Goal: Task Accomplishment & Management: Manage account settings

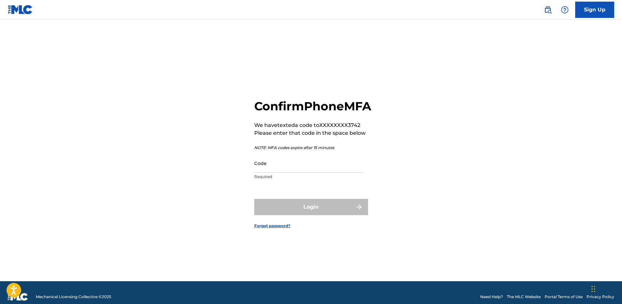
click at [301, 172] on input "Code" at bounding box center [309, 163] width 110 height 19
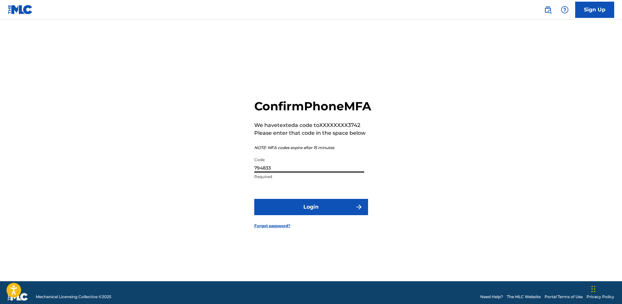
type input "794833"
click at [335, 215] on button "Login" at bounding box center [311, 207] width 114 height 16
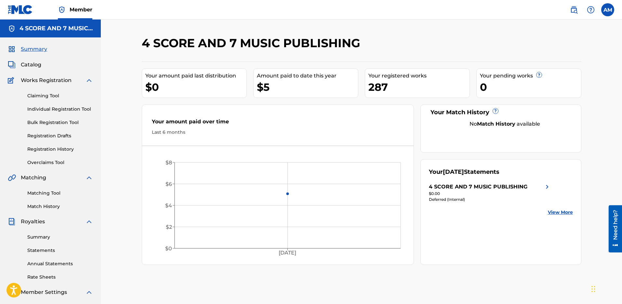
click at [41, 250] on link "Statements" at bounding box center [60, 250] width 66 height 7
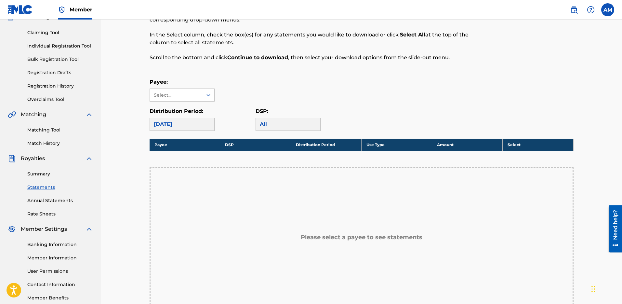
scroll to position [62, 0]
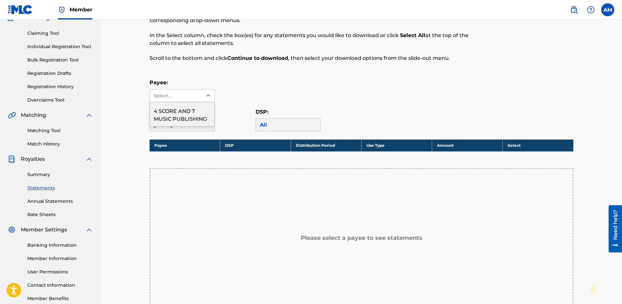
click at [171, 92] on div "Select..." at bounding box center [176, 95] width 53 height 12
click at [172, 115] on div "4 SCORE AND 7 MUSIC PUBLISHING" at bounding box center [182, 114] width 64 height 24
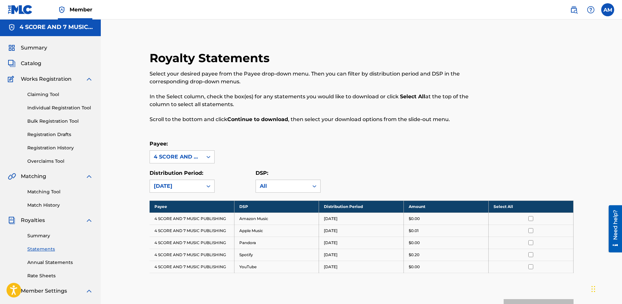
scroll to position [100, 0]
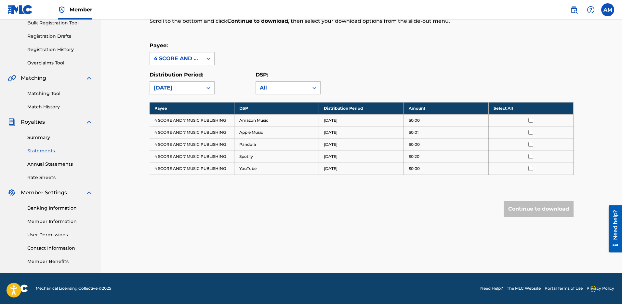
click at [40, 139] on link "Summary" at bounding box center [60, 137] width 66 height 7
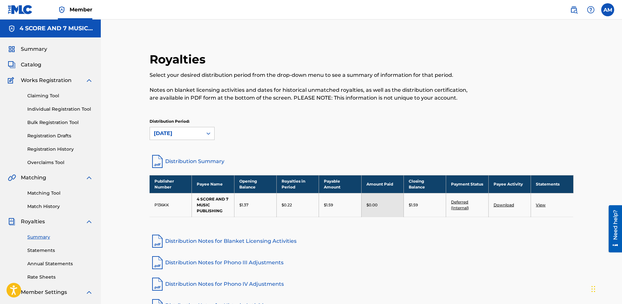
click at [605, 11] on label at bounding box center [607, 9] width 13 height 13
click at [608, 10] on input "AM [PERSON_NAME] [PERSON_NAME][EMAIL_ADDRESS][DOMAIN_NAME] Notification Prefere…" at bounding box center [608, 10] width 0 height 0
click at [548, 92] on p "Log out" at bounding box center [544, 92] width 15 height 6
click at [608, 10] on input "AM [PERSON_NAME] [PERSON_NAME][EMAIL_ADDRESS][DOMAIN_NAME] Notification Prefere…" at bounding box center [608, 10] width 0 height 0
